Goal: Subscribe to service/newsletter

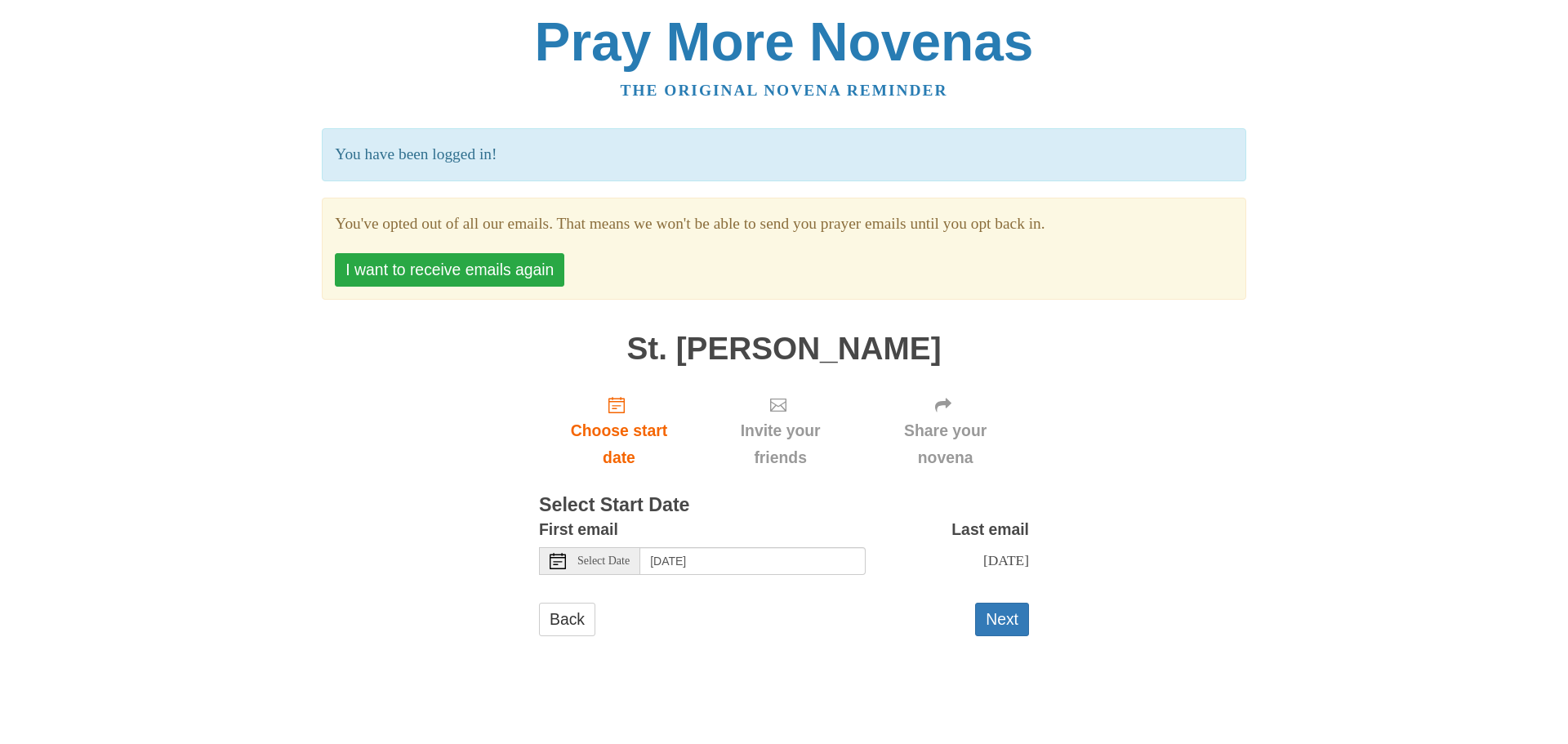
click at [519, 271] on button "I want to receive emails again" at bounding box center [449, 270] width 230 height 33
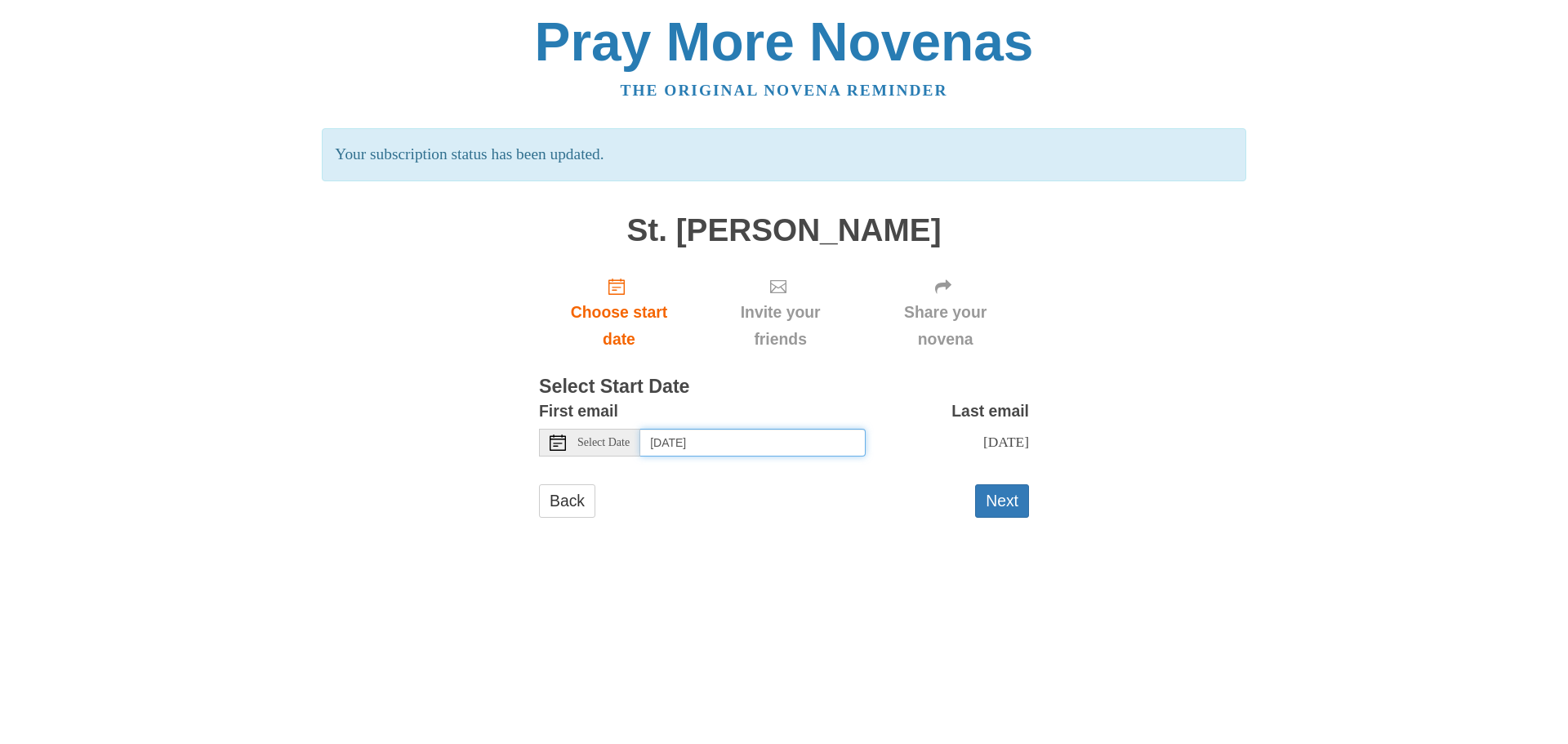
click at [740, 448] on input "[DATE]" at bounding box center [752, 443] width 225 height 28
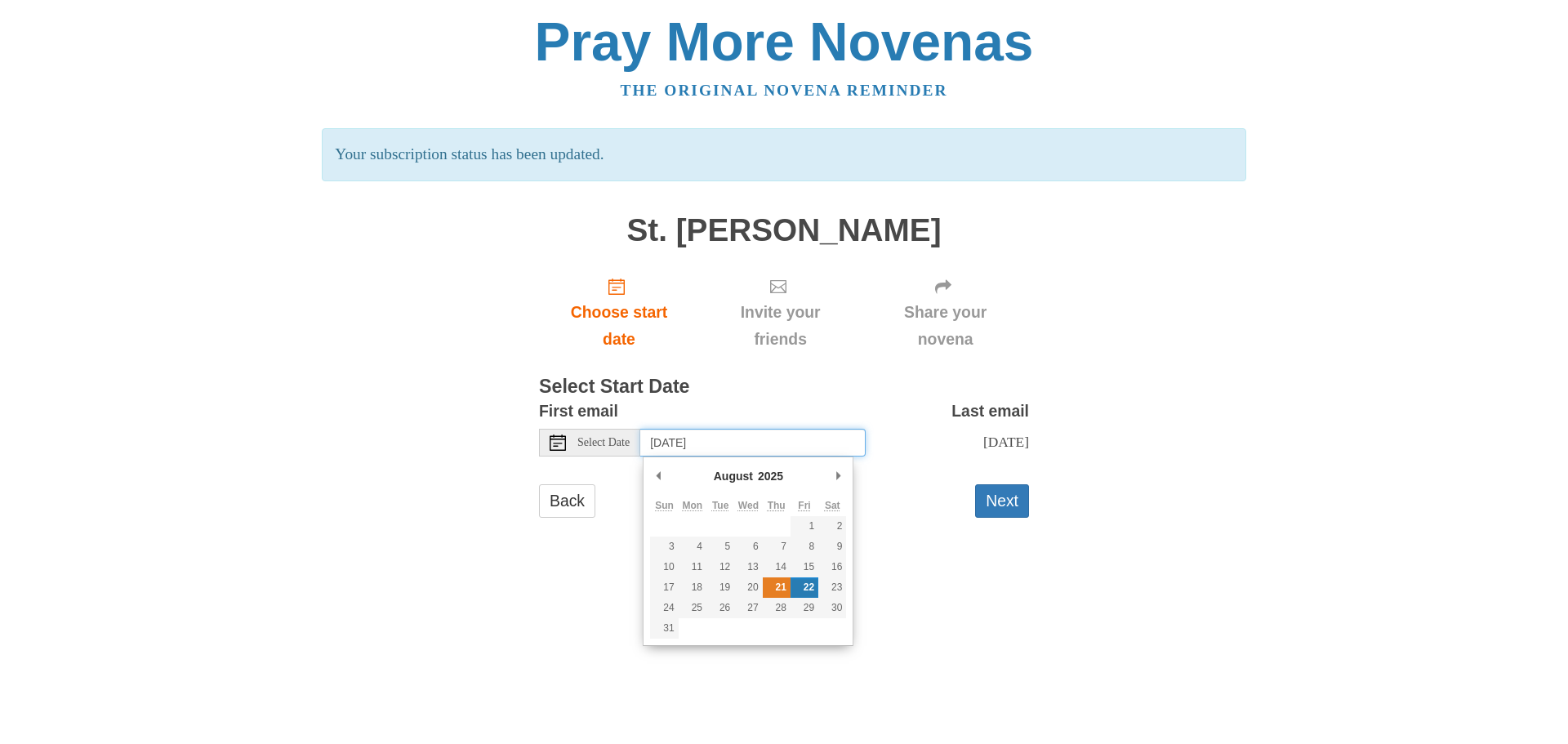
type input "[DATE]"
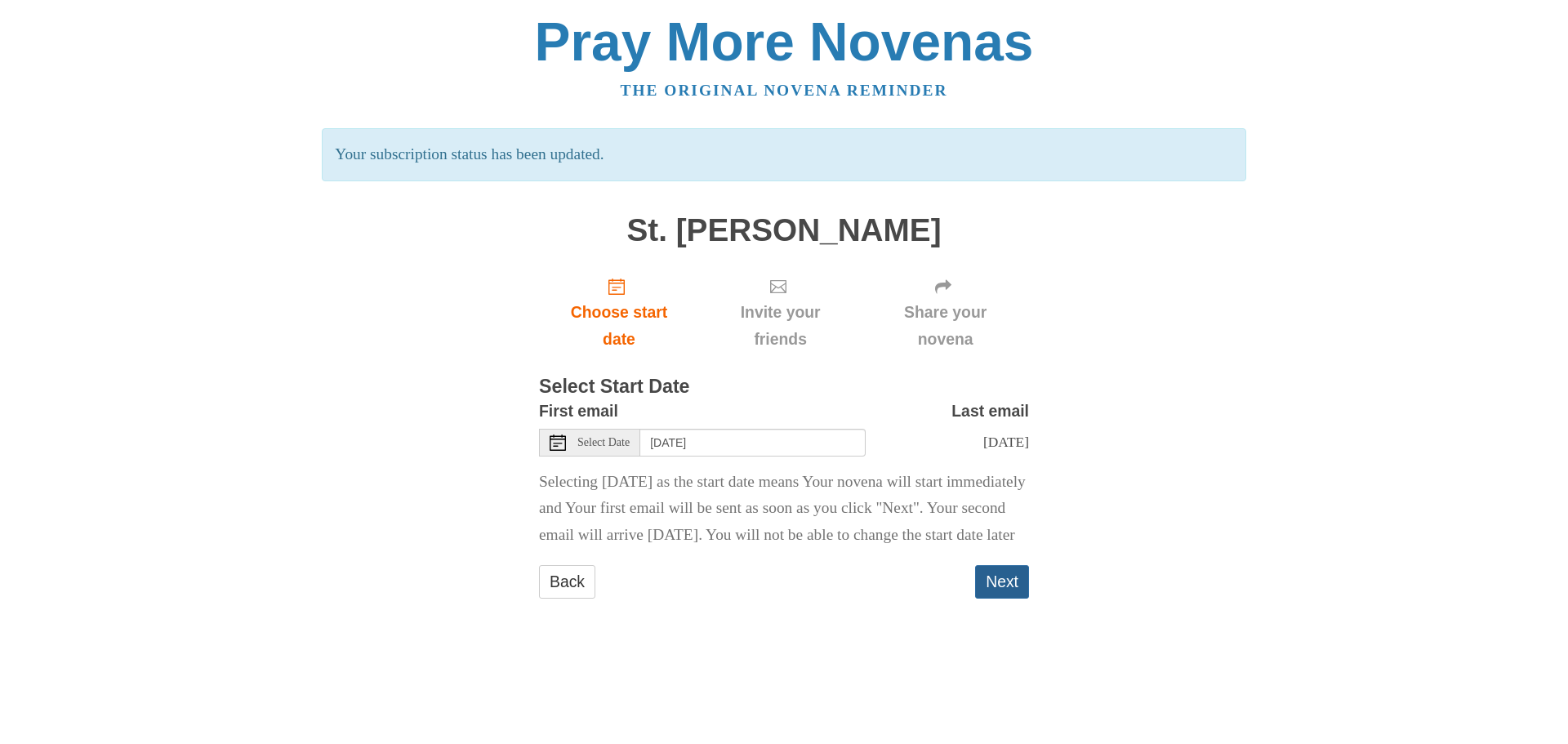
click at [1009, 598] on button "Next" at bounding box center [1001, 581] width 54 height 33
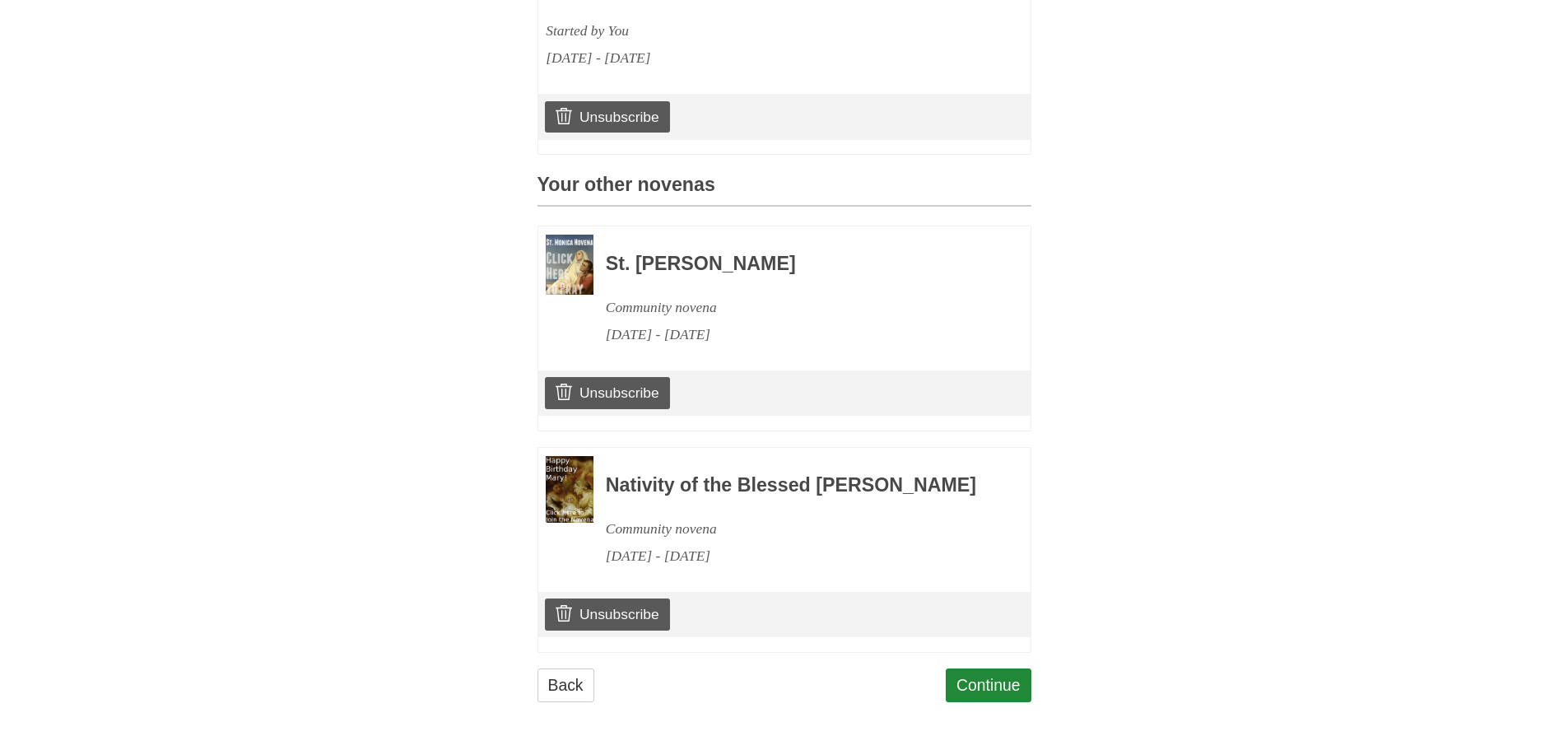
scroll to position [363, 0]
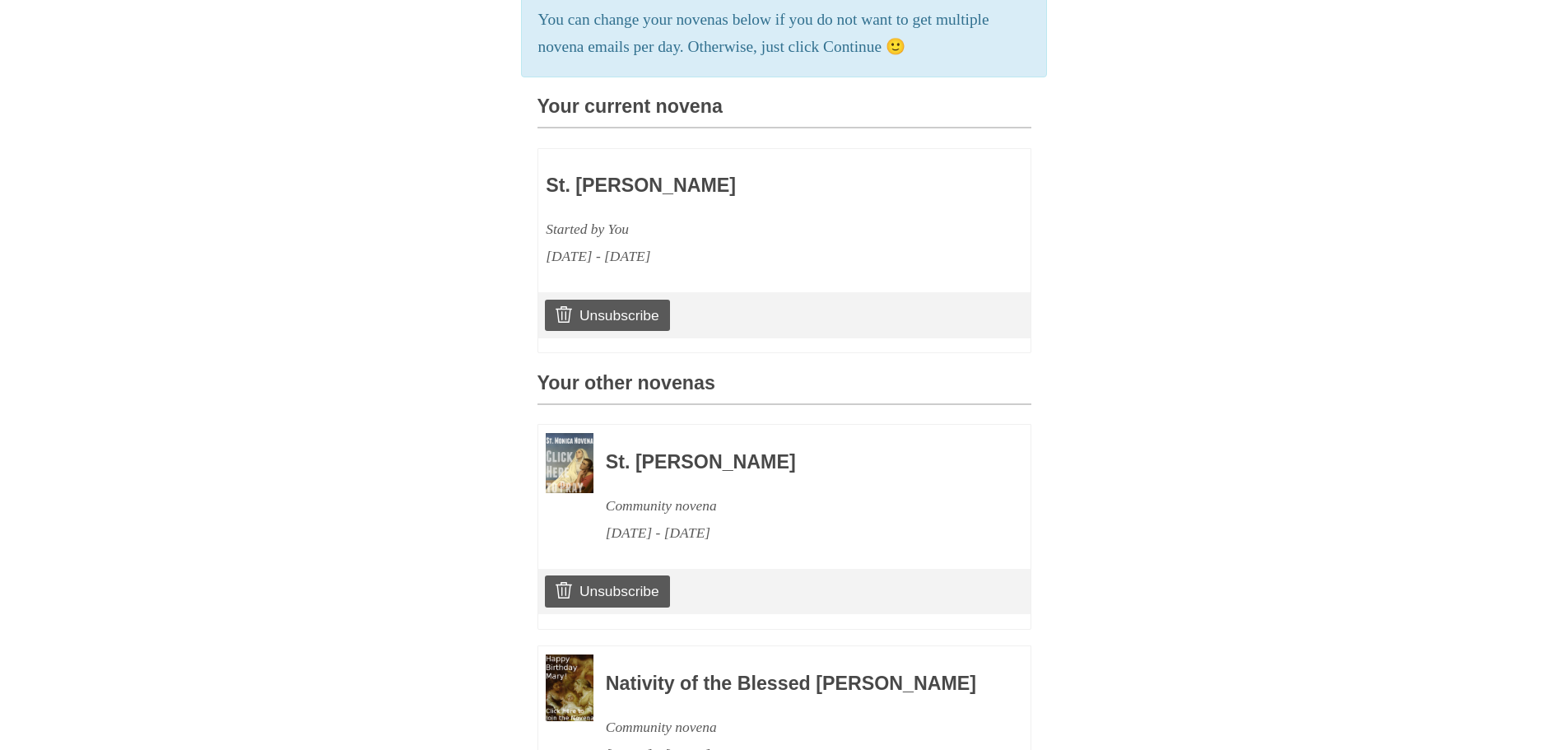
click at [670, 197] on h3 "St. [PERSON_NAME]" at bounding box center [735, 185] width 380 height 21
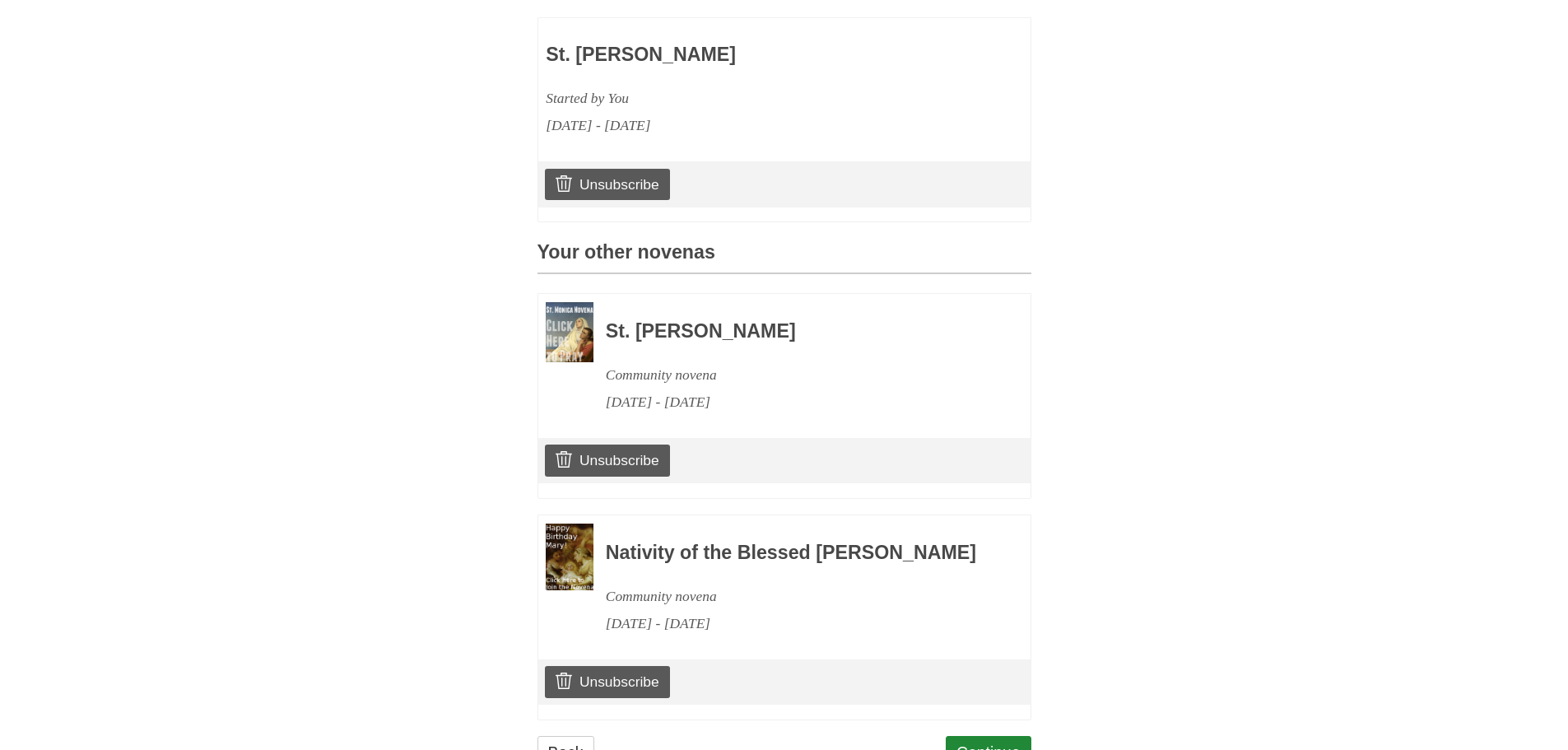
scroll to position [610, 0]
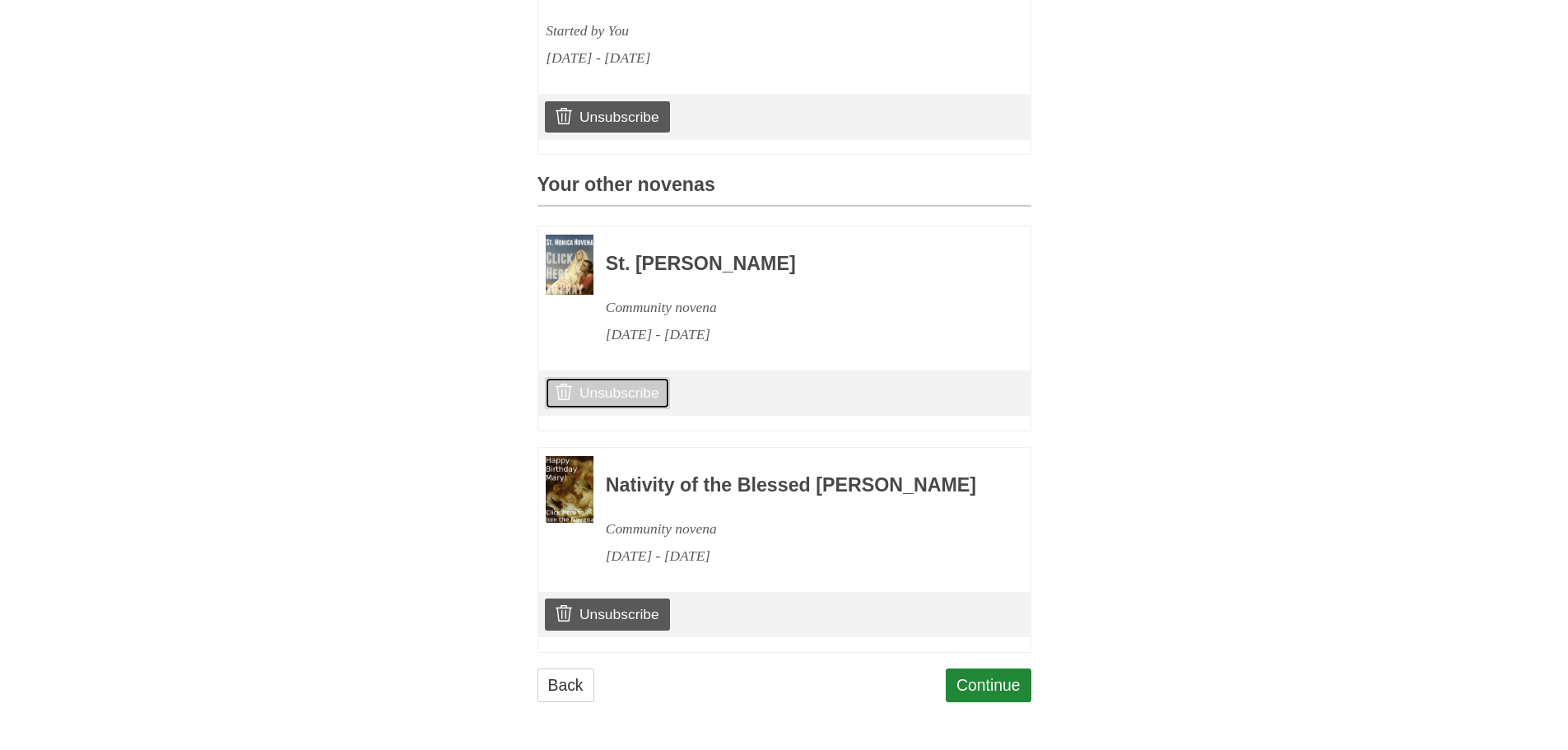
click at [586, 378] on link "Unsubscribe" at bounding box center [606, 393] width 124 height 31
click at [1005, 681] on link "Continue" at bounding box center [989, 685] width 86 height 33
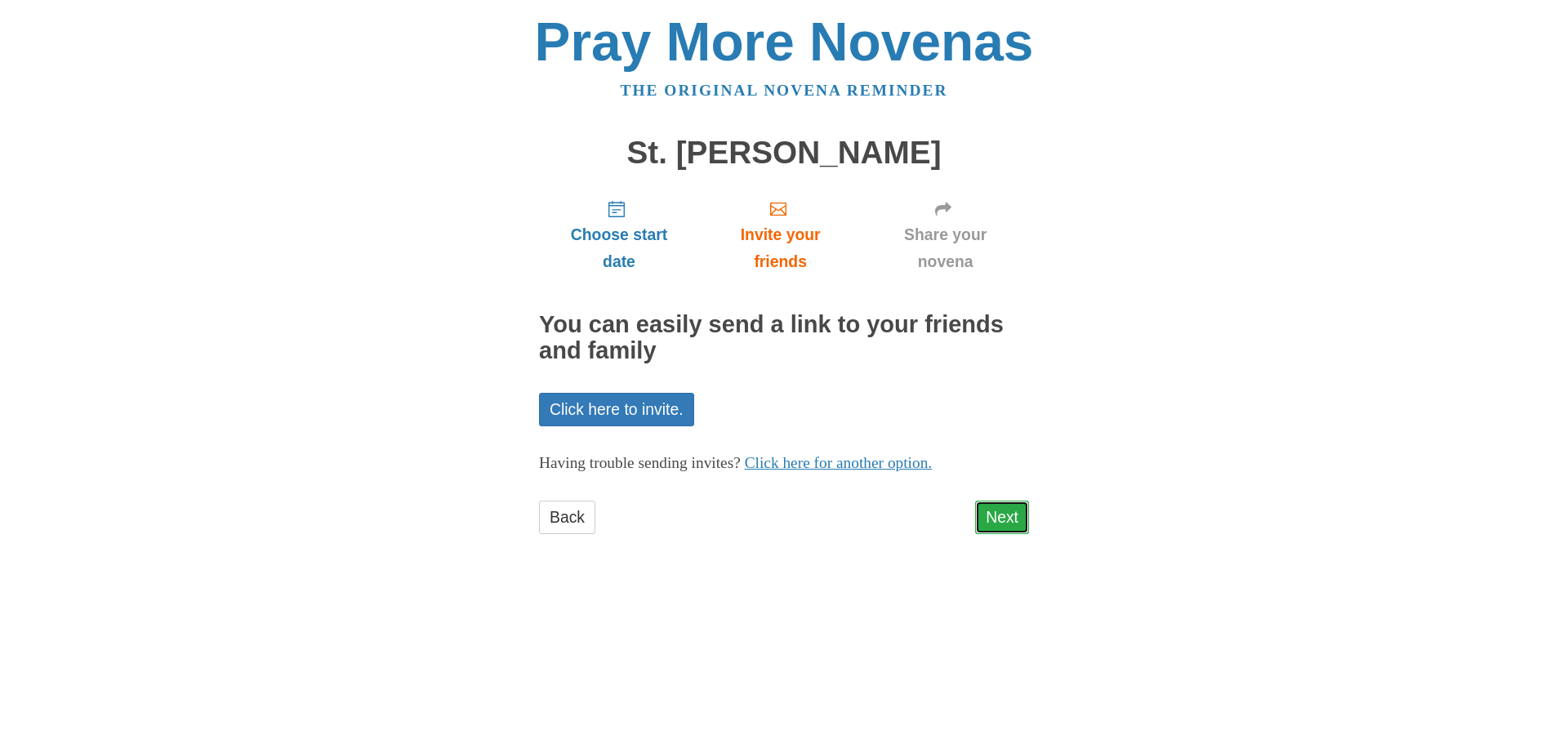
click at [1000, 518] on link "Next" at bounding box center [1001, 517] width 54 height 33
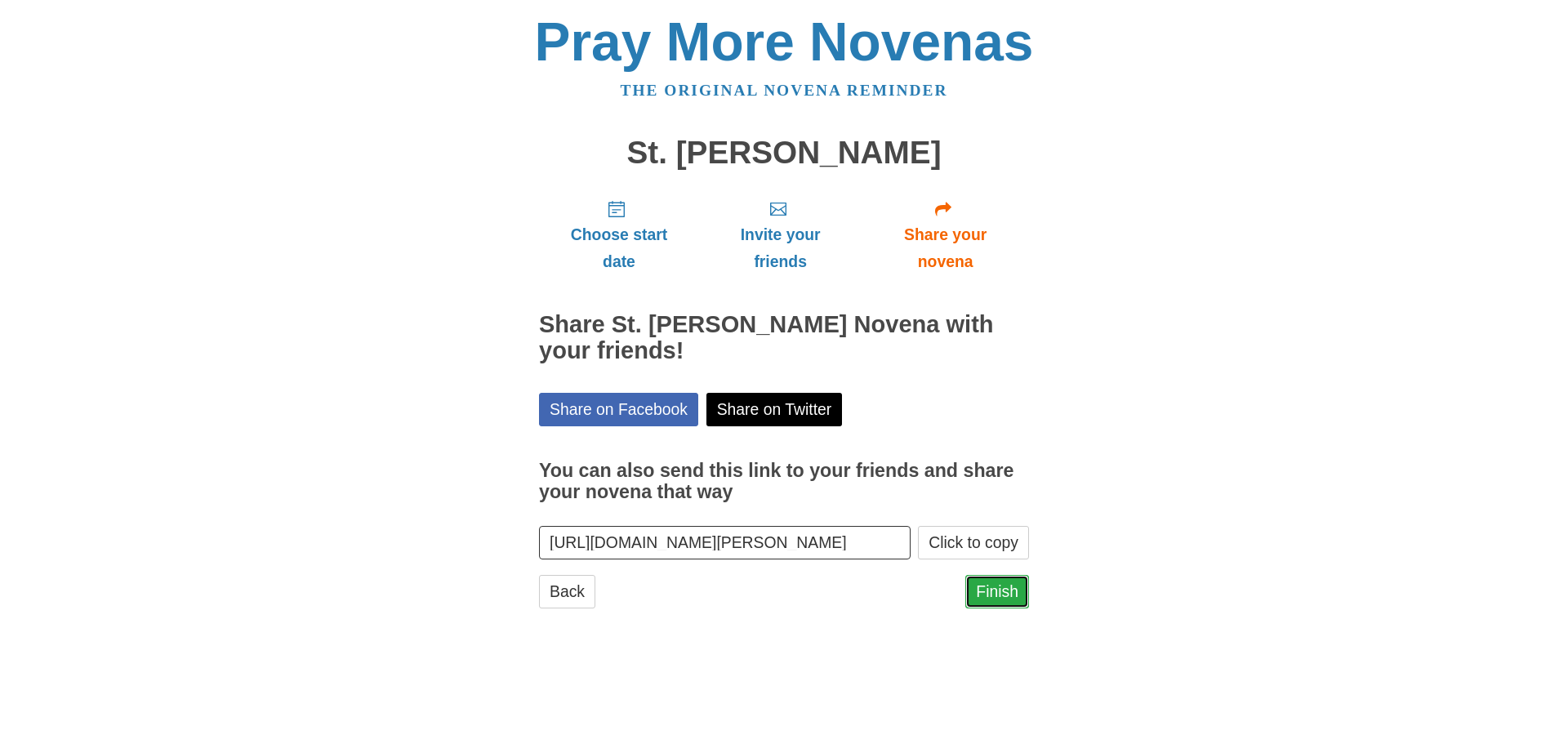
click at [1003, 598] on link "Finish" at bounding box center [996, 592] width 64 height 33
